Goal: Check status

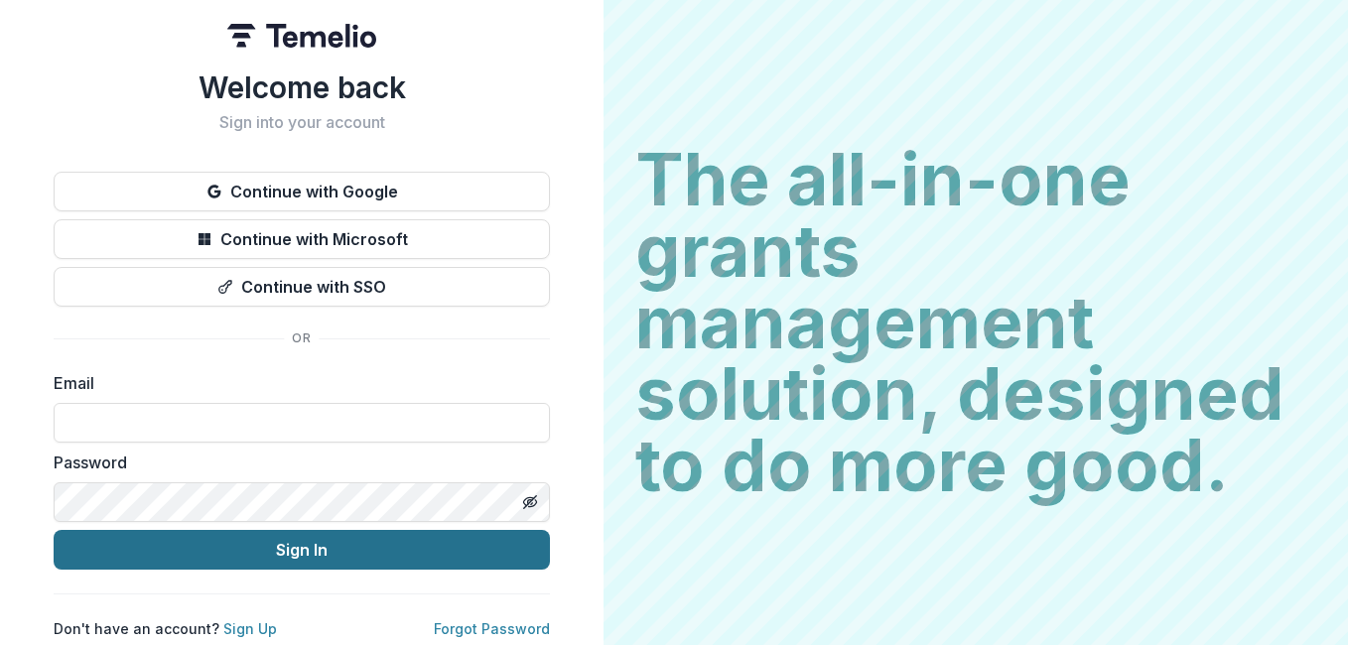
type input "**********"
click at [277, 536] on button "Sign In" at bounding box center [302, 550] width 496 height 40
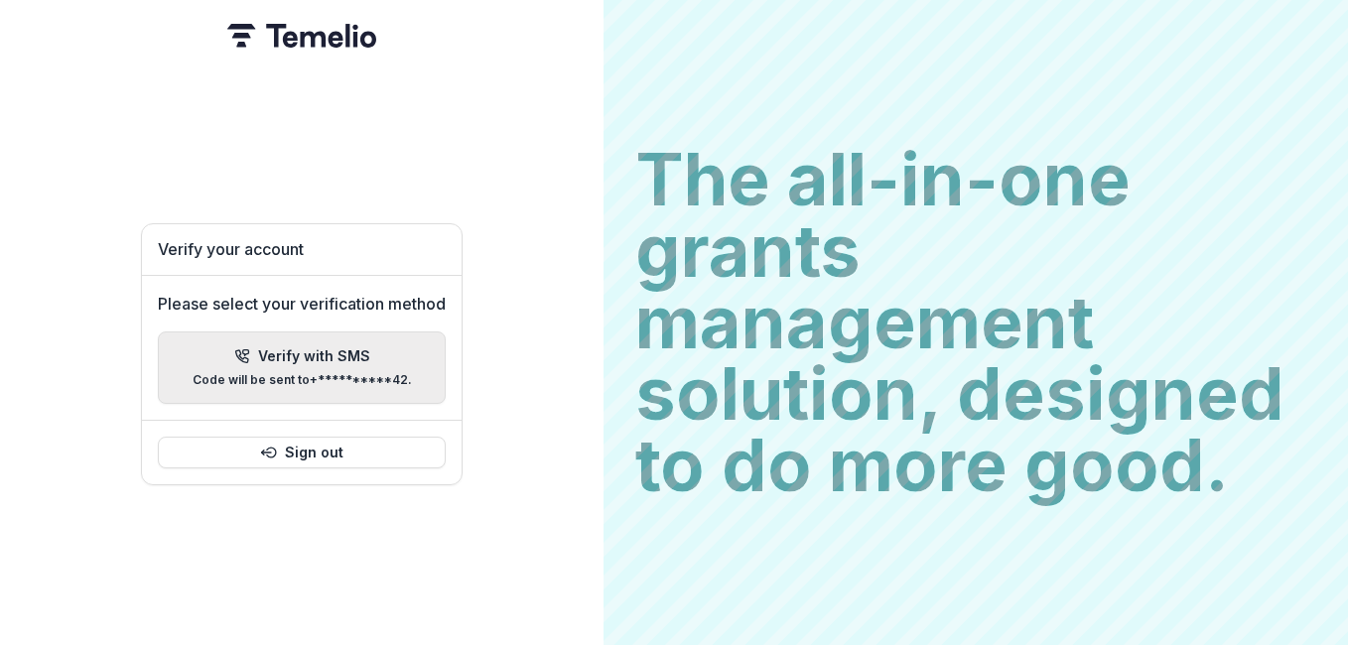
click at [299, 361] on div "**********" at bounding box center [302, 367] width 219 height 39
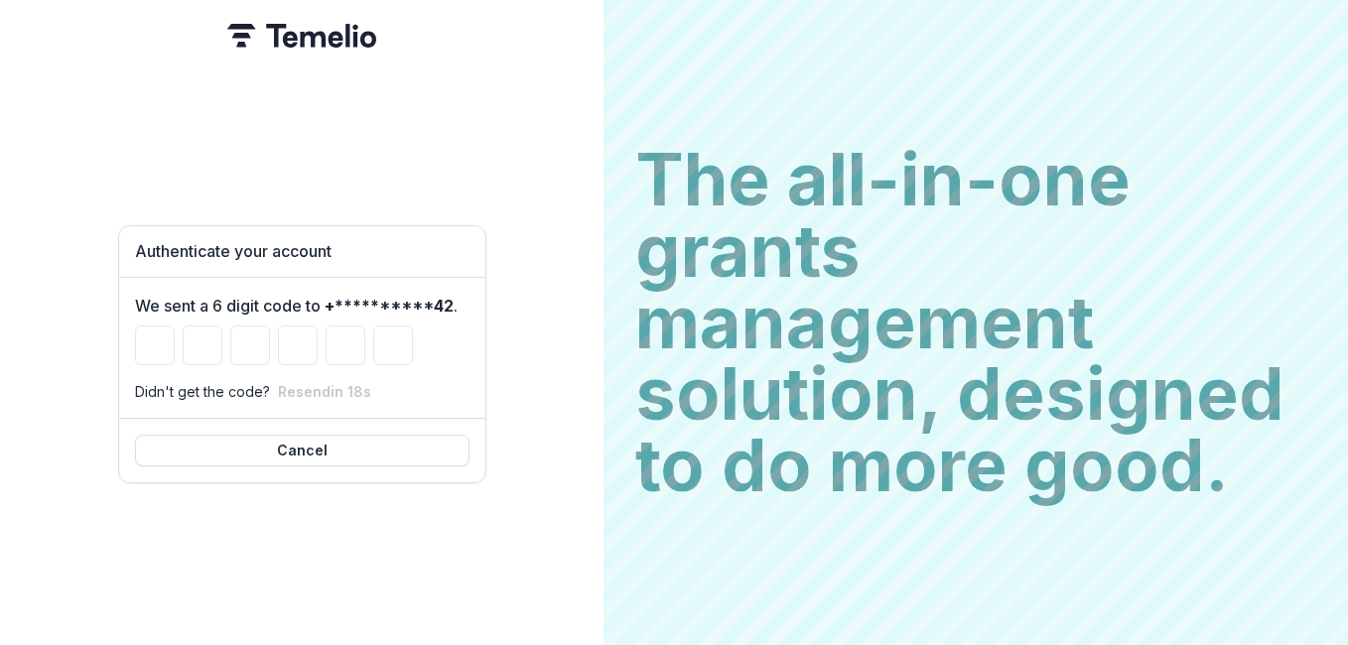
type input "*"
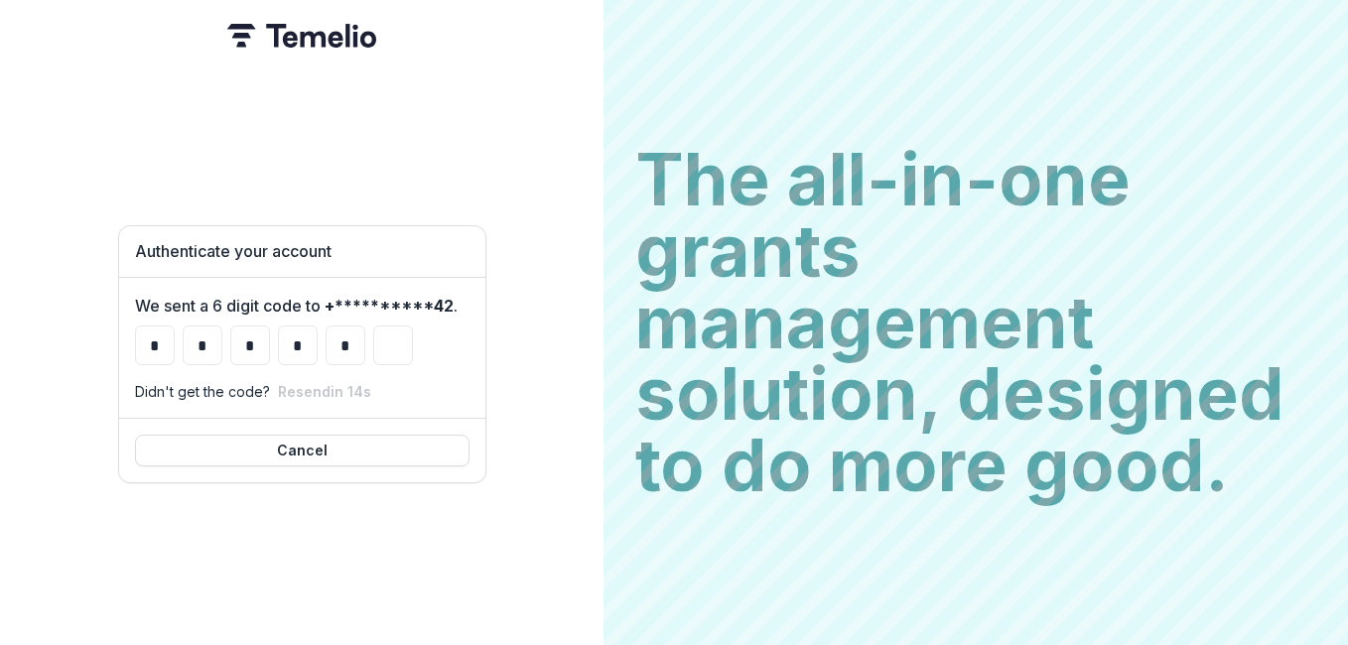
type input "*"
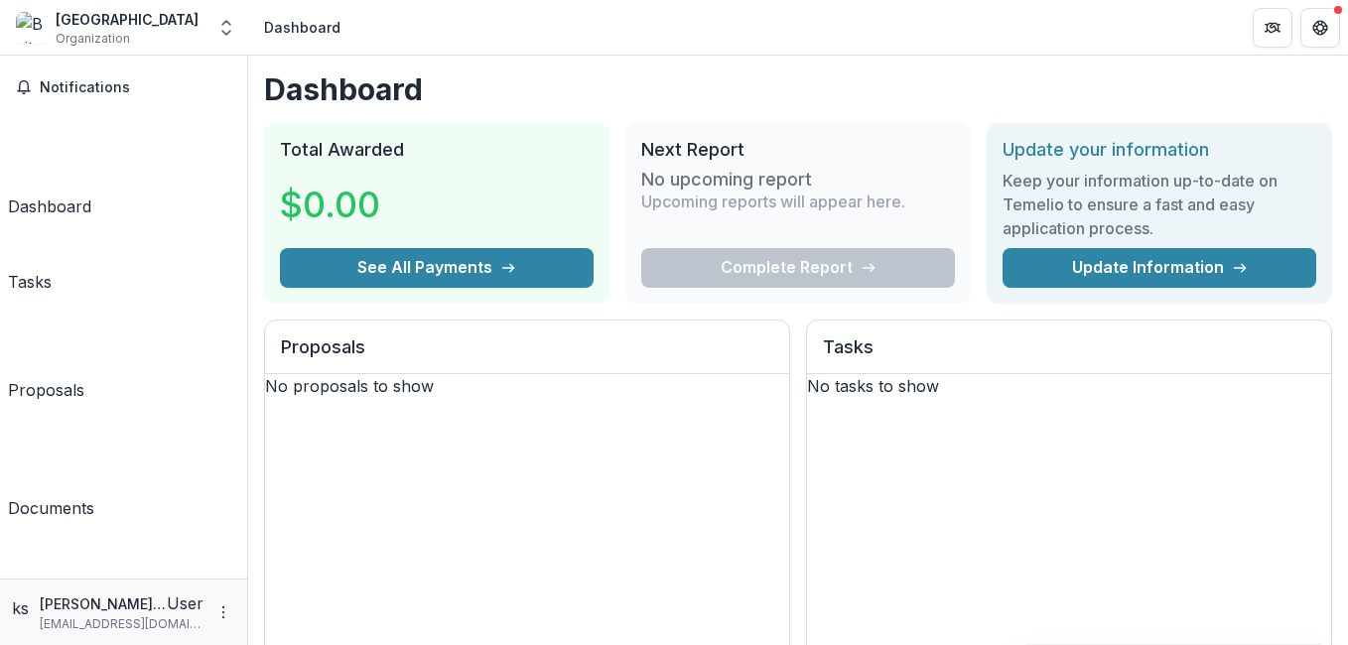
click at [49, 378] on div "Proposals" at bounding box center [46, 390] width 76 height 24
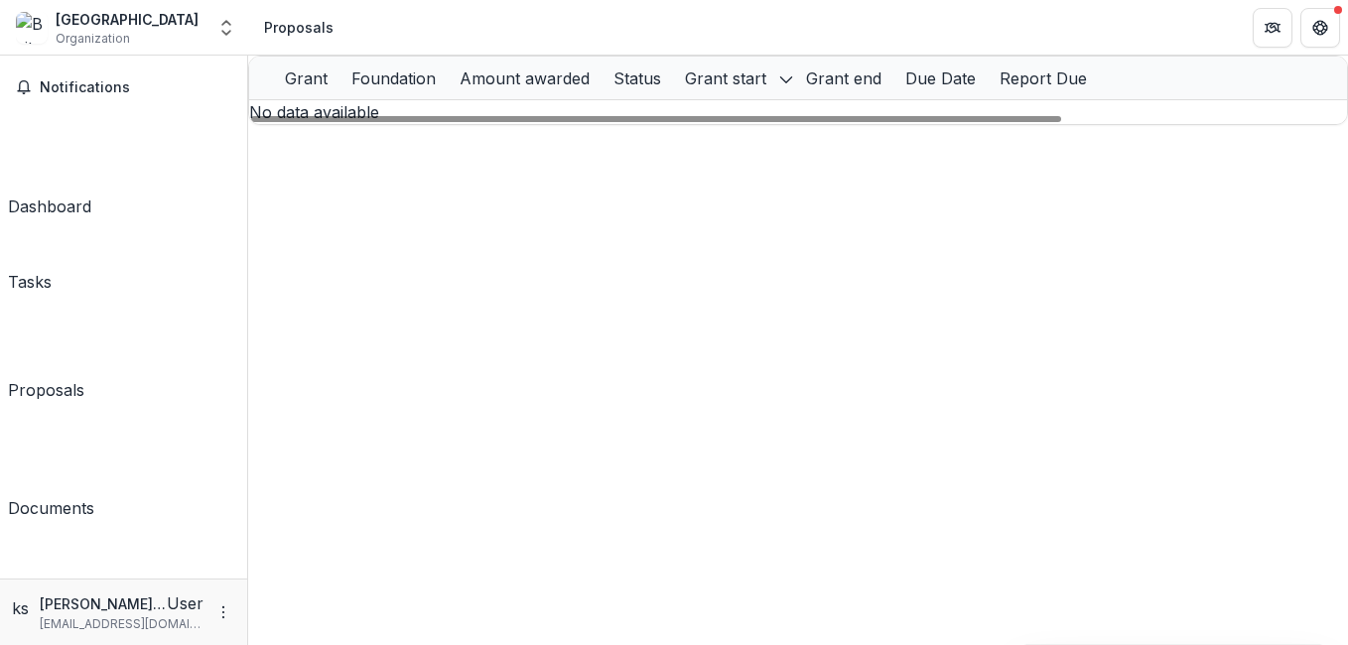
click at [791, 83] on polyline "sorted descending" at bounding box center [785, 80] width 11 height 6
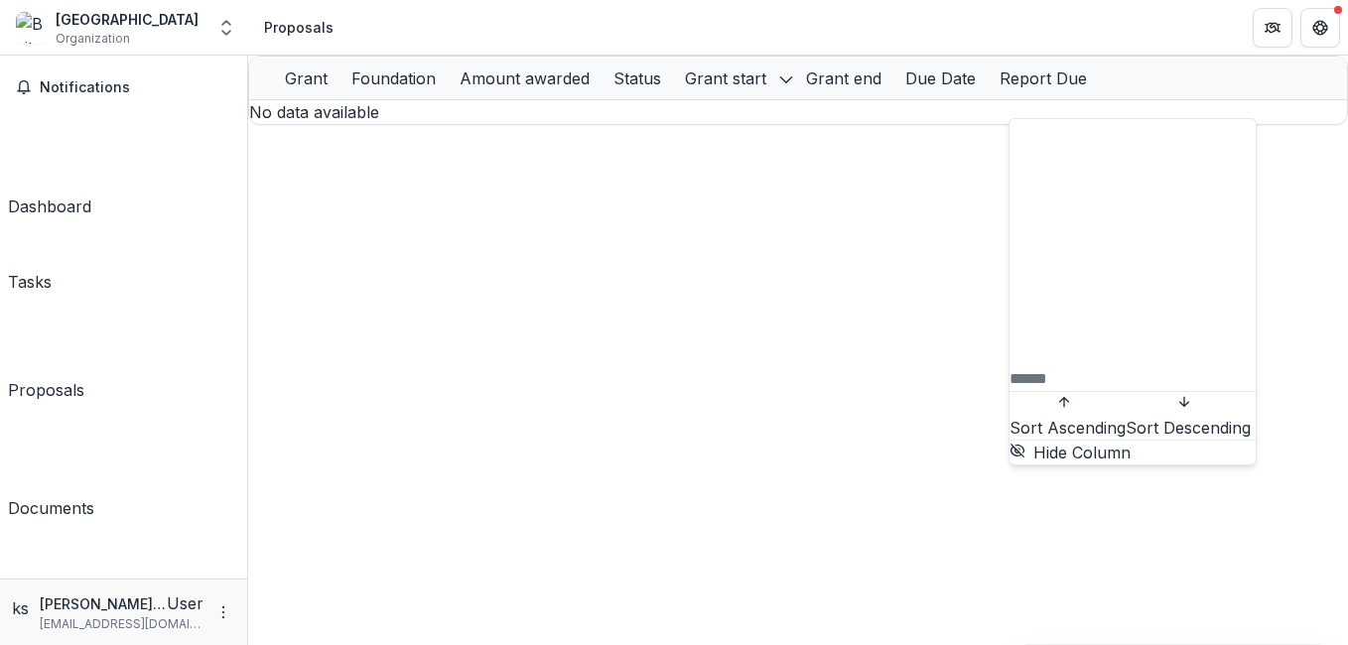
click at [1125, 418] on span "Sort Descending" at bounding box center [1187, 428] width 125 height 20
click at [334, 90] on div "Grant" at bounding box center [306, 78] width 66 height 24
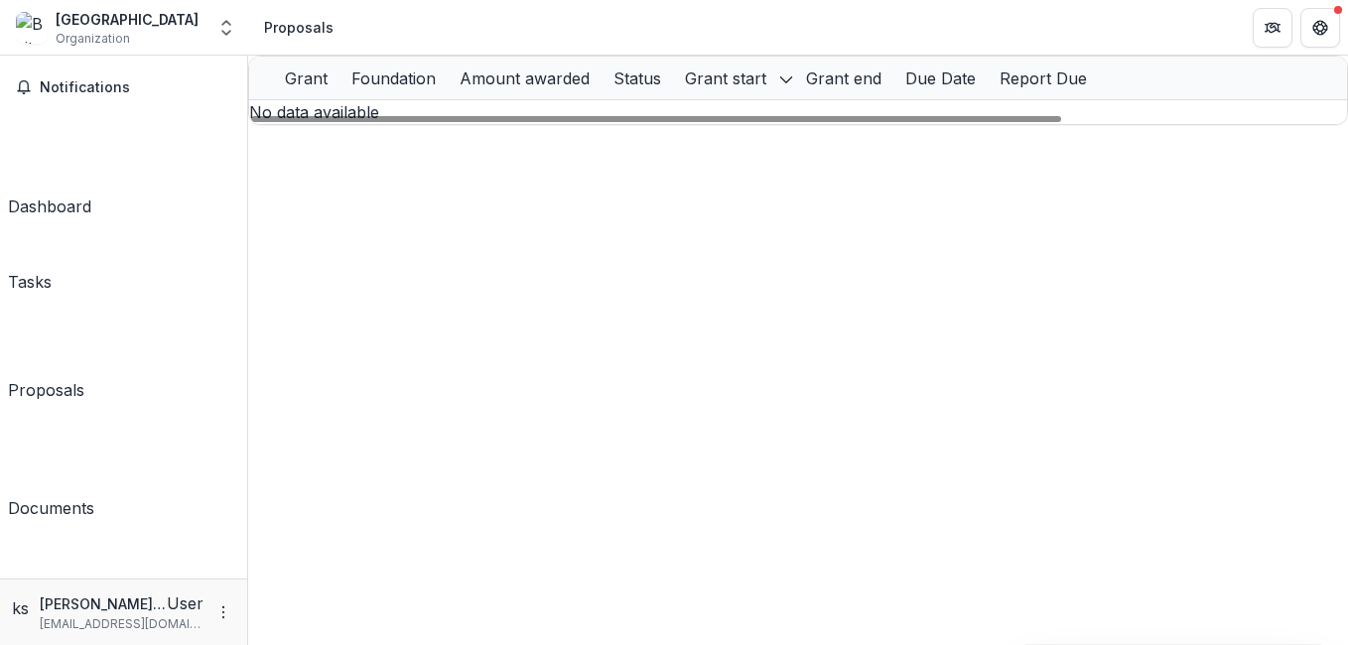
click at [448, 90] on div "Foundation" at bounding box center [393, 78] width 108 height 24
click at [601, 90] on div "Amount awarded" at bounding box center [525, 78] width 154 height 24
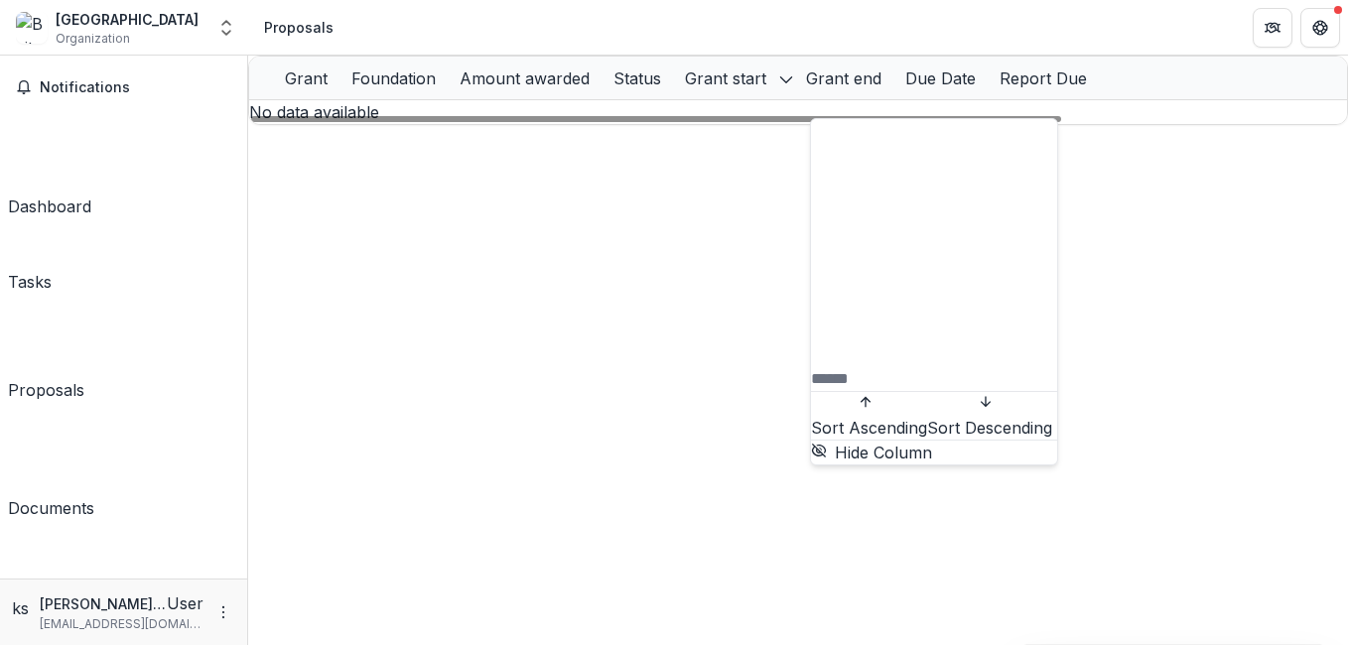
click at [59, 496] on div "Documents" at bounding box center [51, 508] width 86 height 24
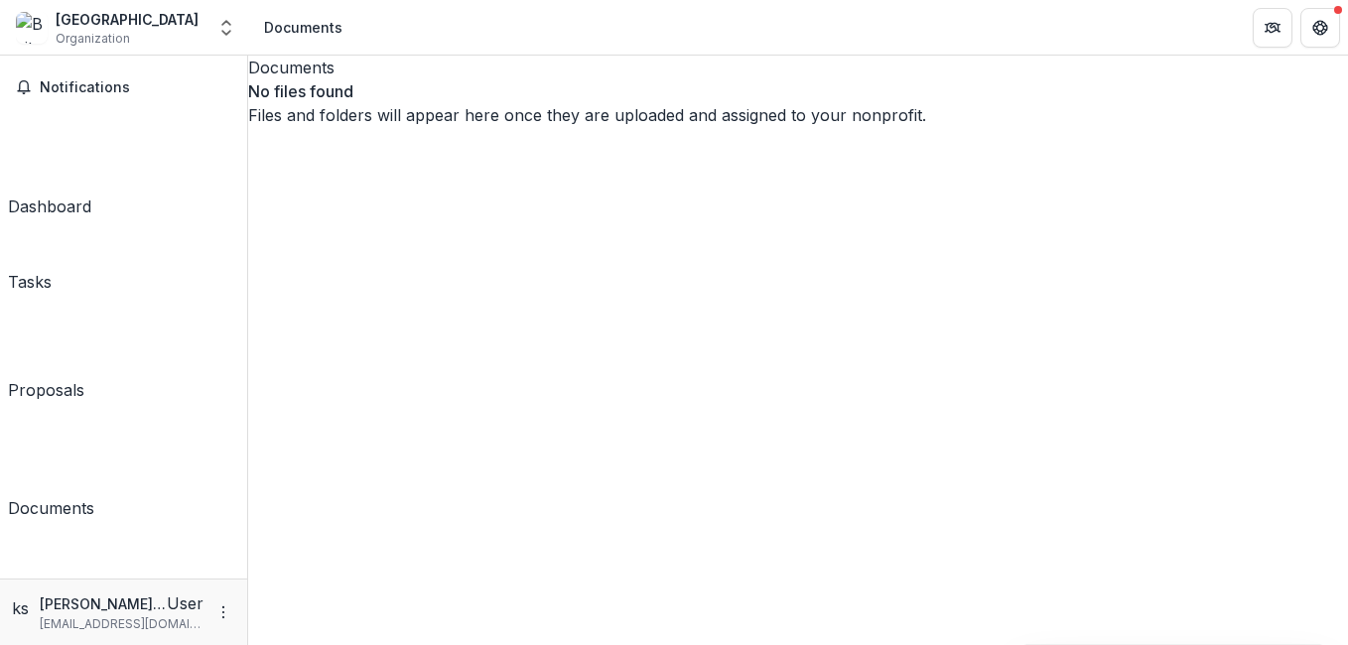
click at [691, 127] on p "Files and folders will appear here once they are uploaded and assigned to your …" at bounding box center [798, 115] width 1100 height 24
click at [100, 95] on span "Notifications" at bounding box center [136, 87] width 192 height 17
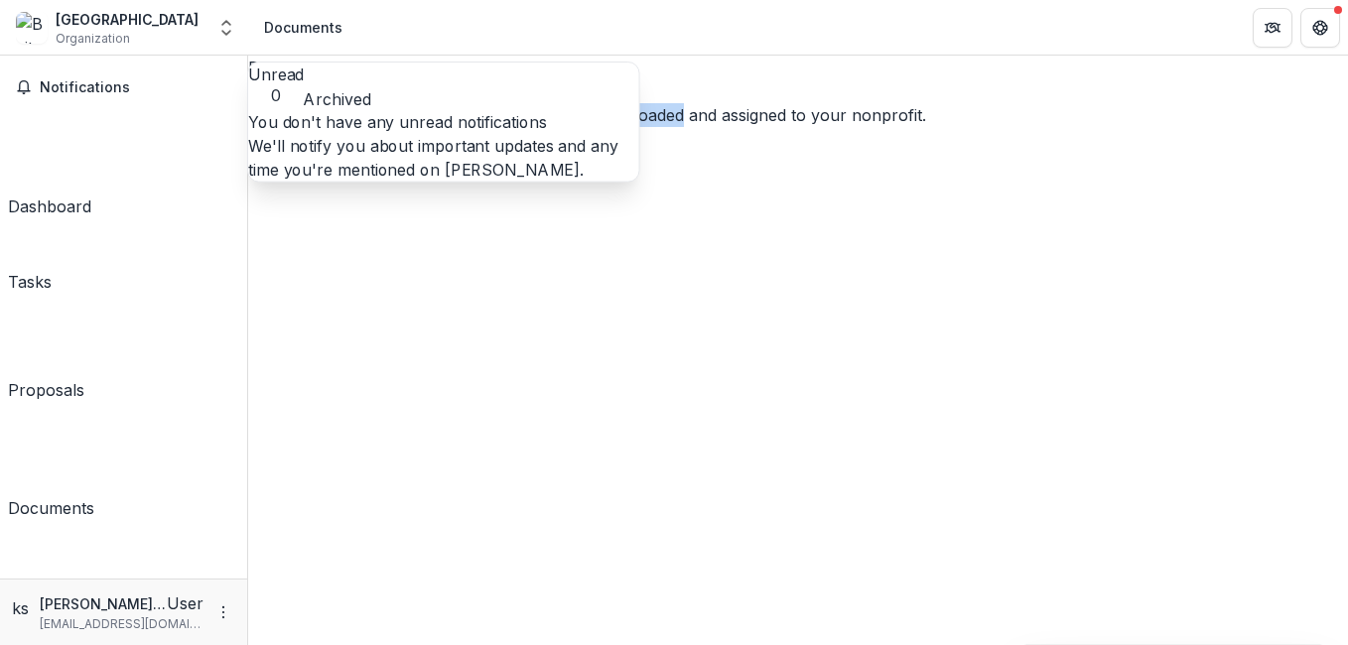
click at [81, 141] on link "Dashboard" at bounding box center [49, 164] width 83 height 107
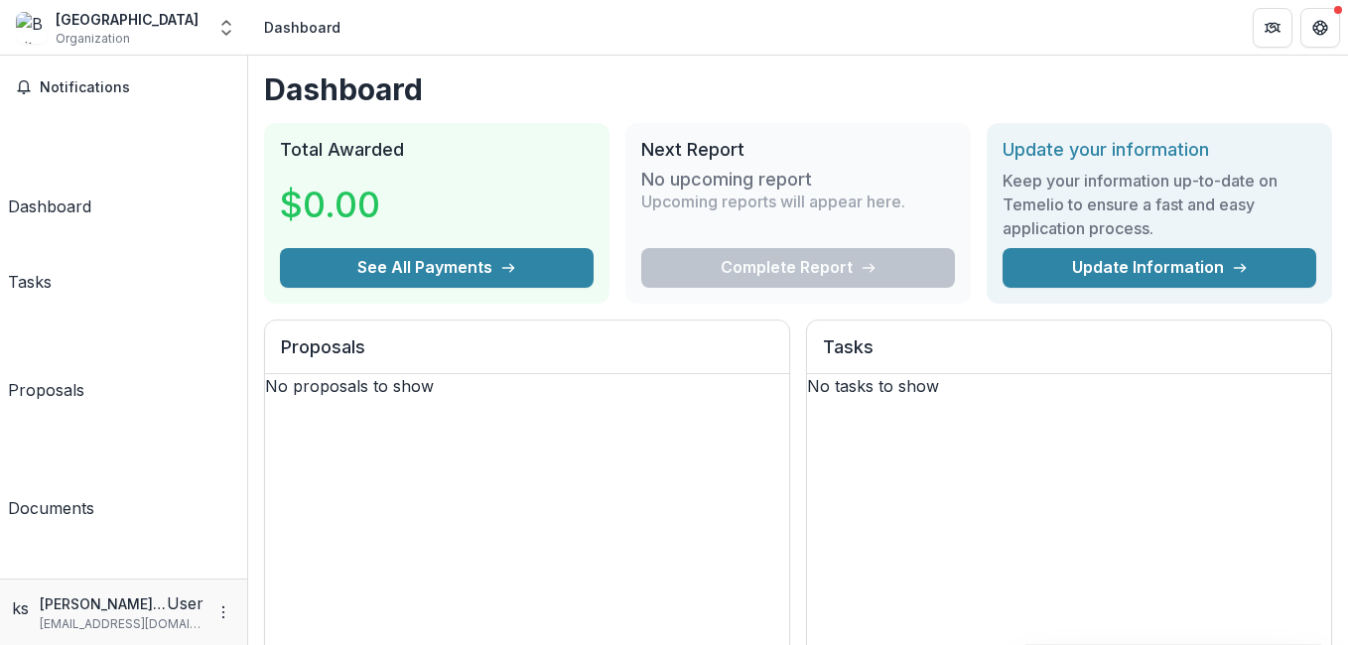
scroll to position [391, 0]
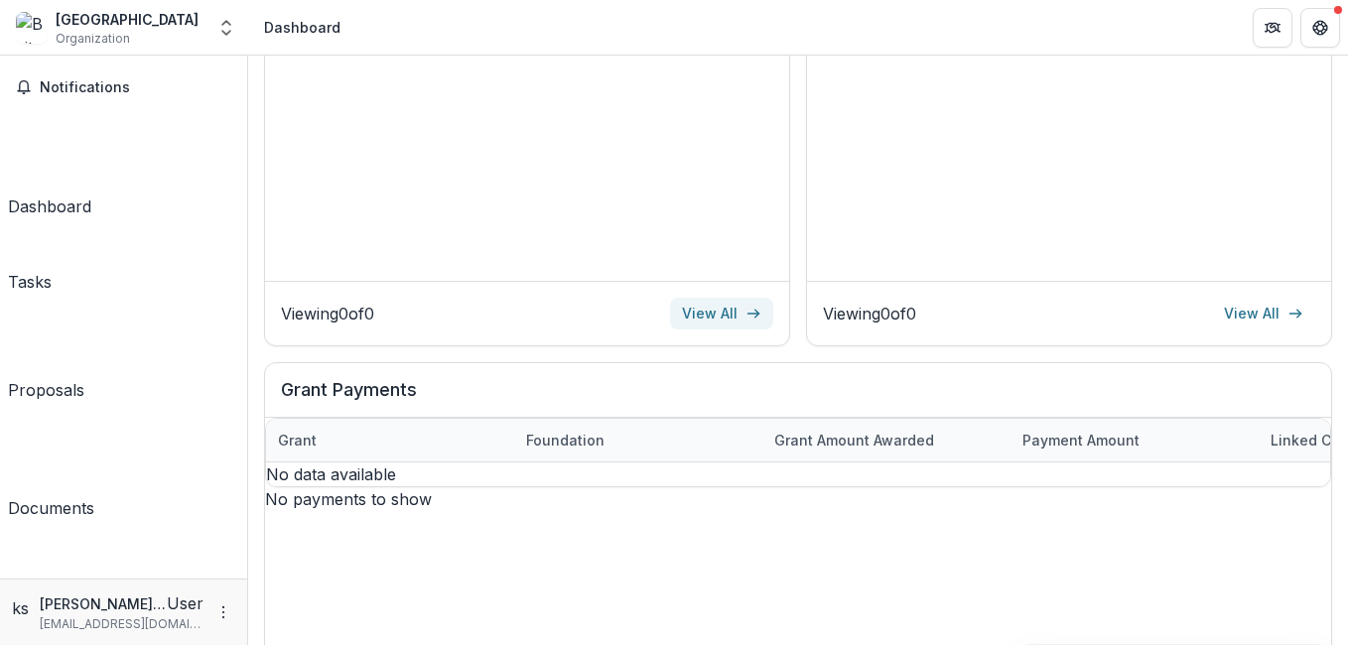
click at [726, 324] on link "View All" at bounding box center [721, 314] width 103 height 32
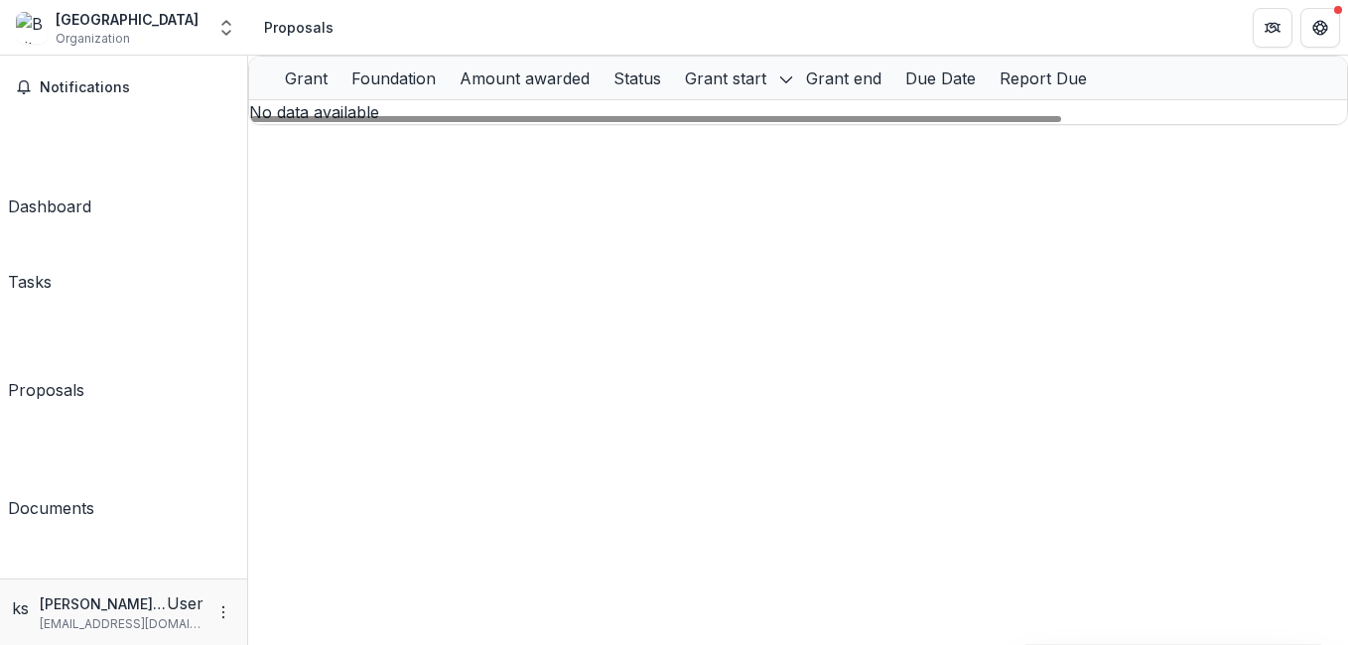
click at [782, 124] on p "No data available" at bounding box center [798, 112] width 1098 height 24
click at [64, 85] on span "Notifications" at bounding box center [136, 87] width 192 height 17
